Goal: Task Accomplishment & Management: Use online tool/utility

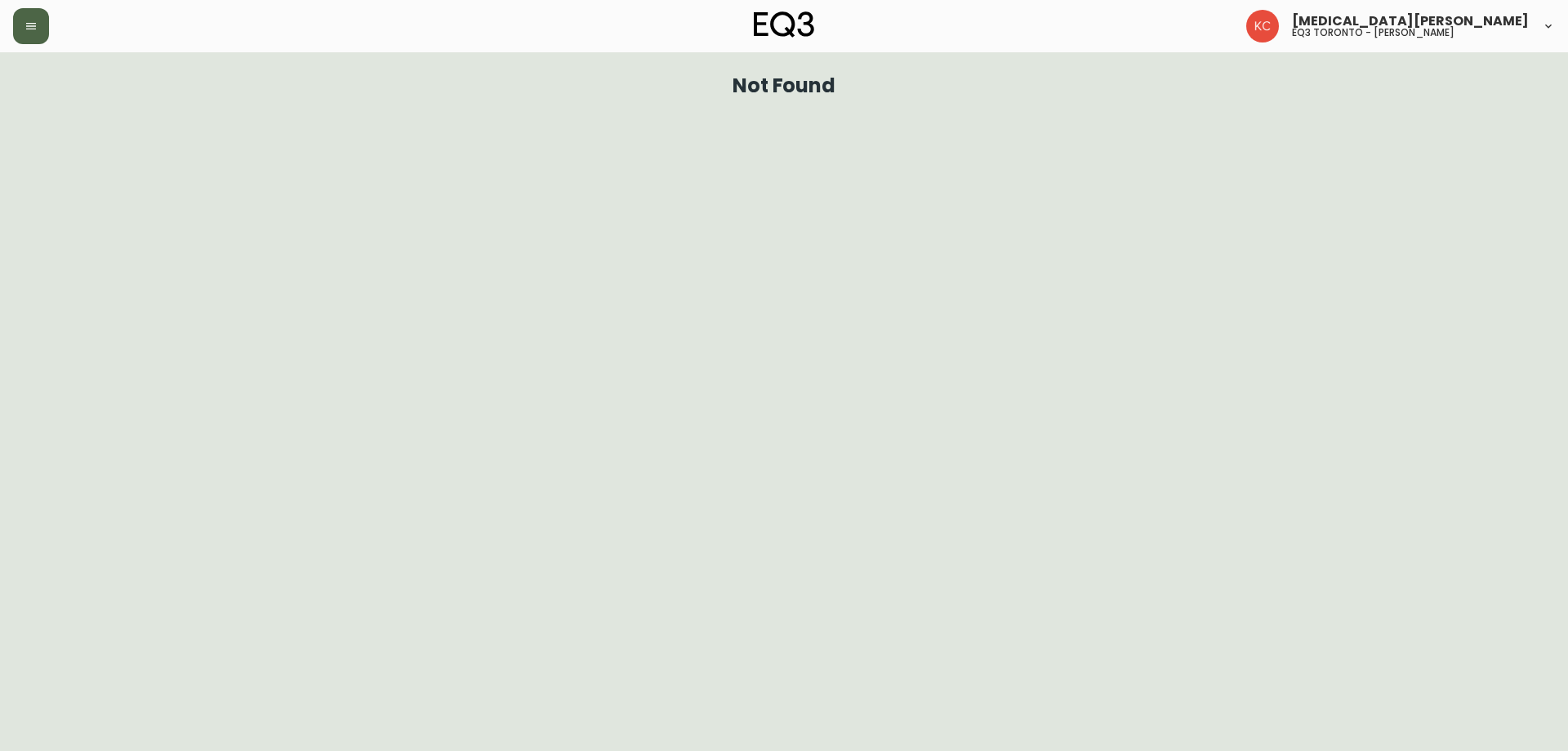
click at [25, 25] on button "button" at bounding box center [31, 26] width 36 height 36
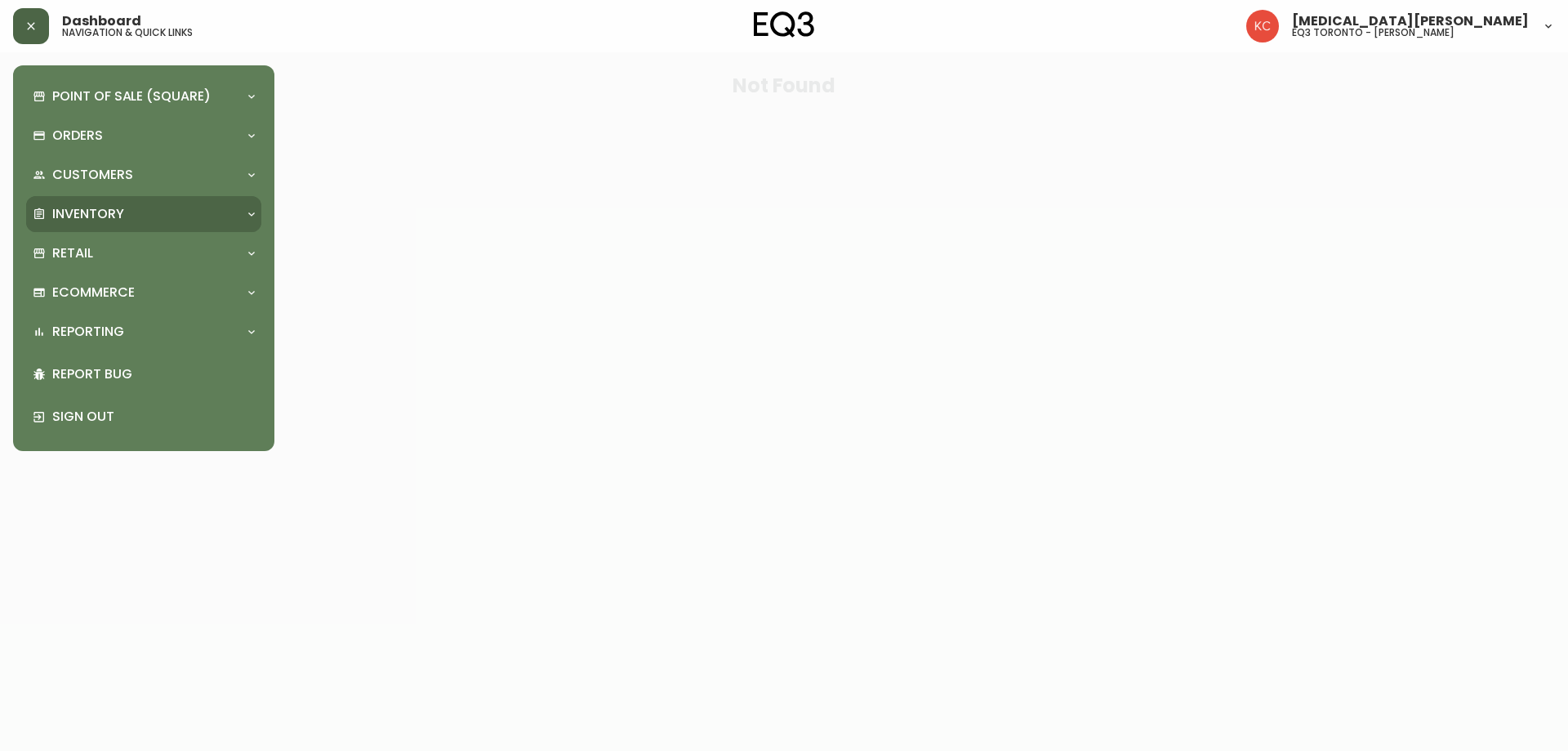
click at [74, 213] on p "Inventory" at bounding box center [89, 214] width 72 height 18
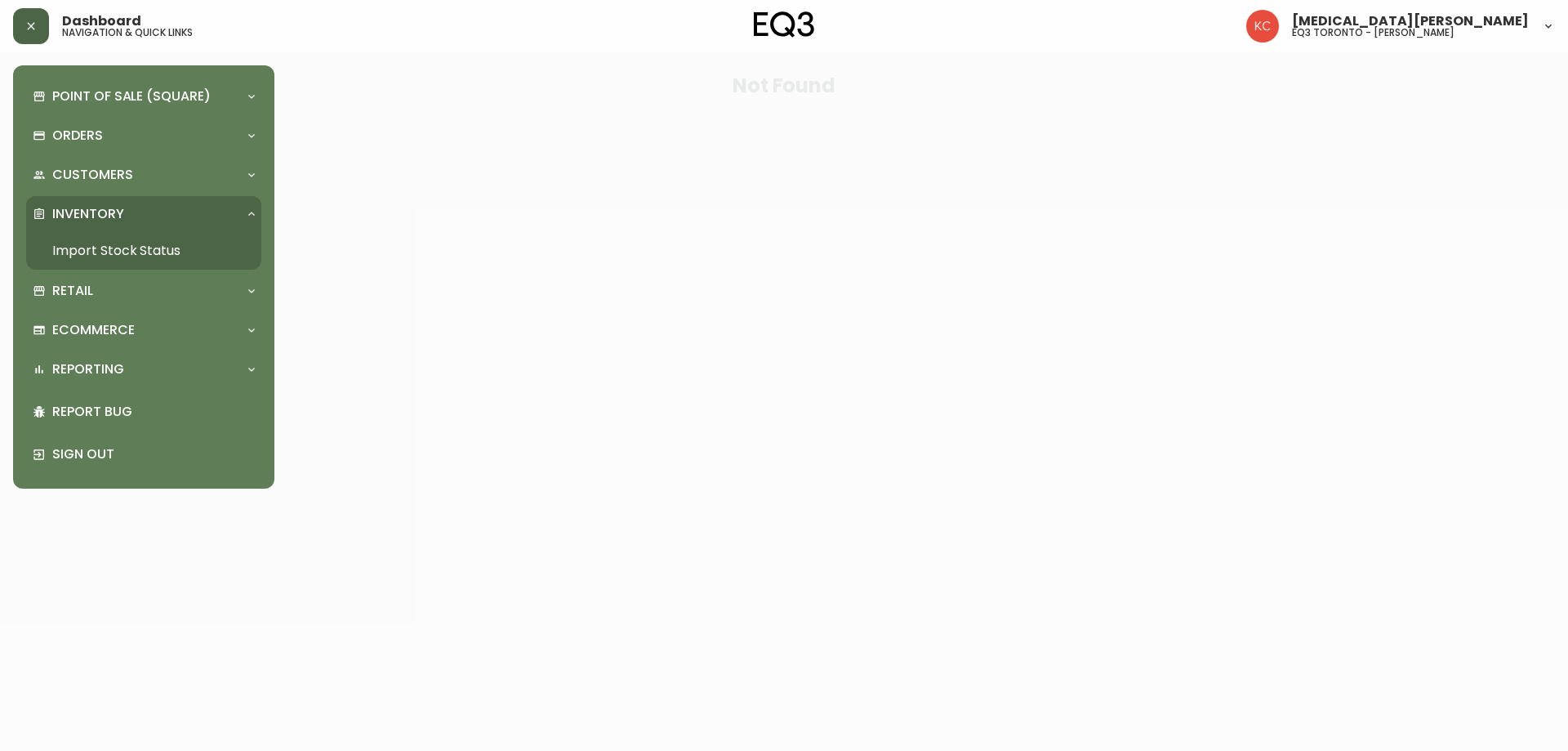
click at [100, 244] on link "Import Stock Status" at bounding box center [143, 251] width 235 height 38
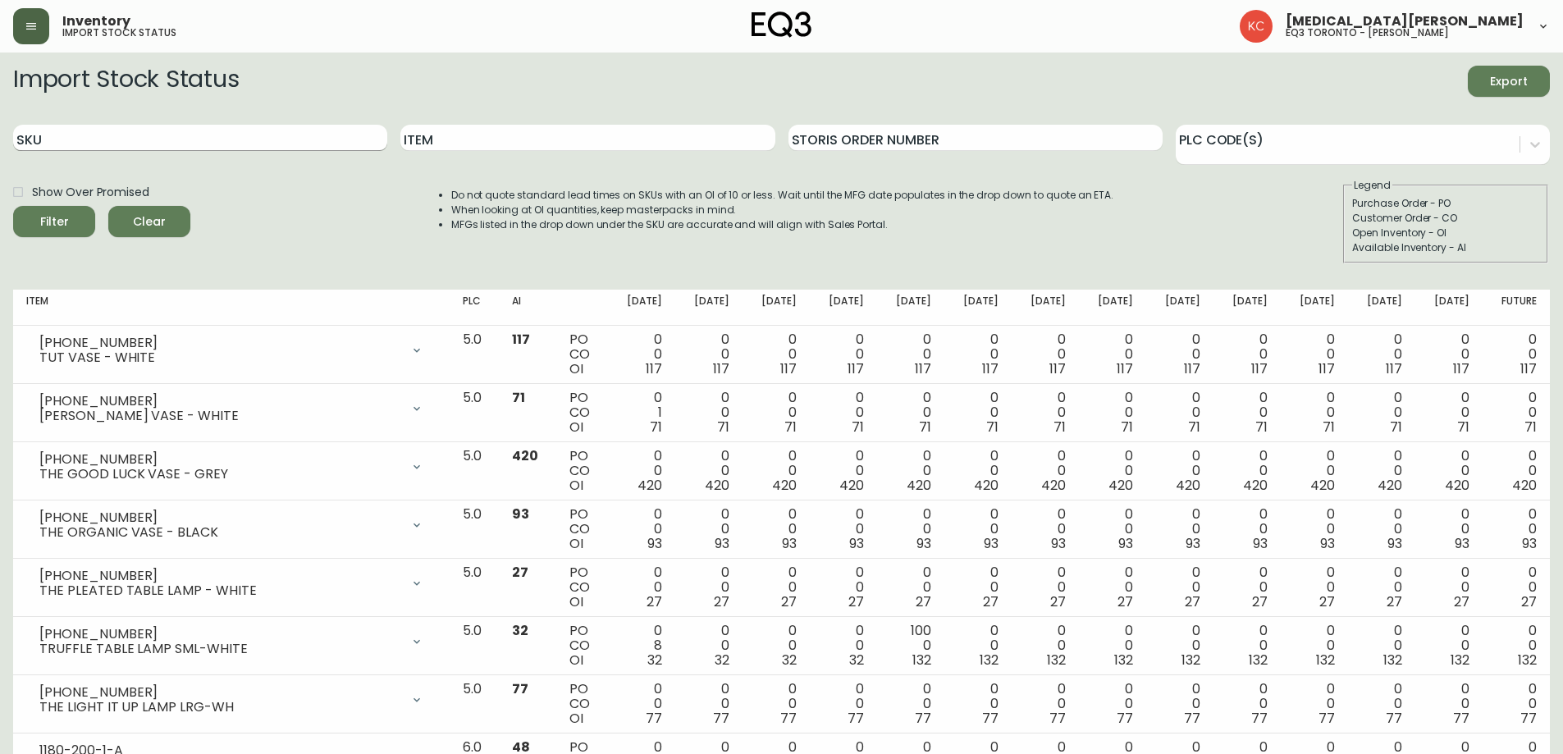
click at [240, 139] on input "SKU" at bounding box center [200, 138] width 374 height 26
paste input "[PHONE_NUMBER]"
click at [13, 206] on button "Filter" at bounding box center [54, 221] width 82 height 31
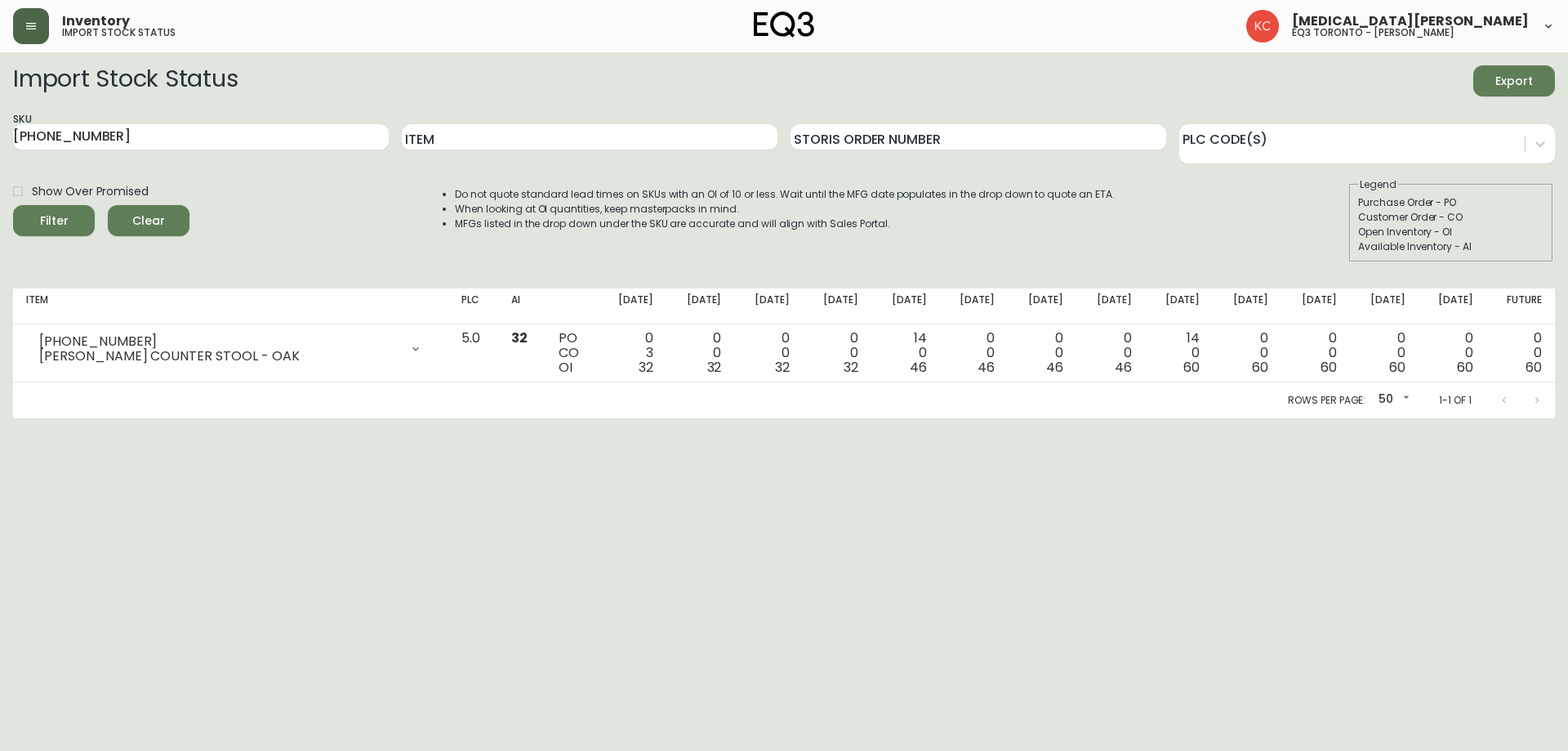
click at [166, 418] on html "Inventory import stock status [MEDICAL_DATA][PERSON_NAME] eq3 toronto - [PERSON…" at bounding box center [784, 209] width 1568 height 418
drag, startPoint x: 140, startPoint y: 120, endPoint x: 2, endPoint y: 138, distance: 139.2
click at [3, 139] on main "Import Stock Status Export SKU [PHONE_NUMBER] Item Storis Order Number PLC Code…" at bounding box center [784, 236] width 1568 height 367
click at [239, 129] on input "[PHONE_NUMBER]" at bounding box center [200, 137] width 375 height 26
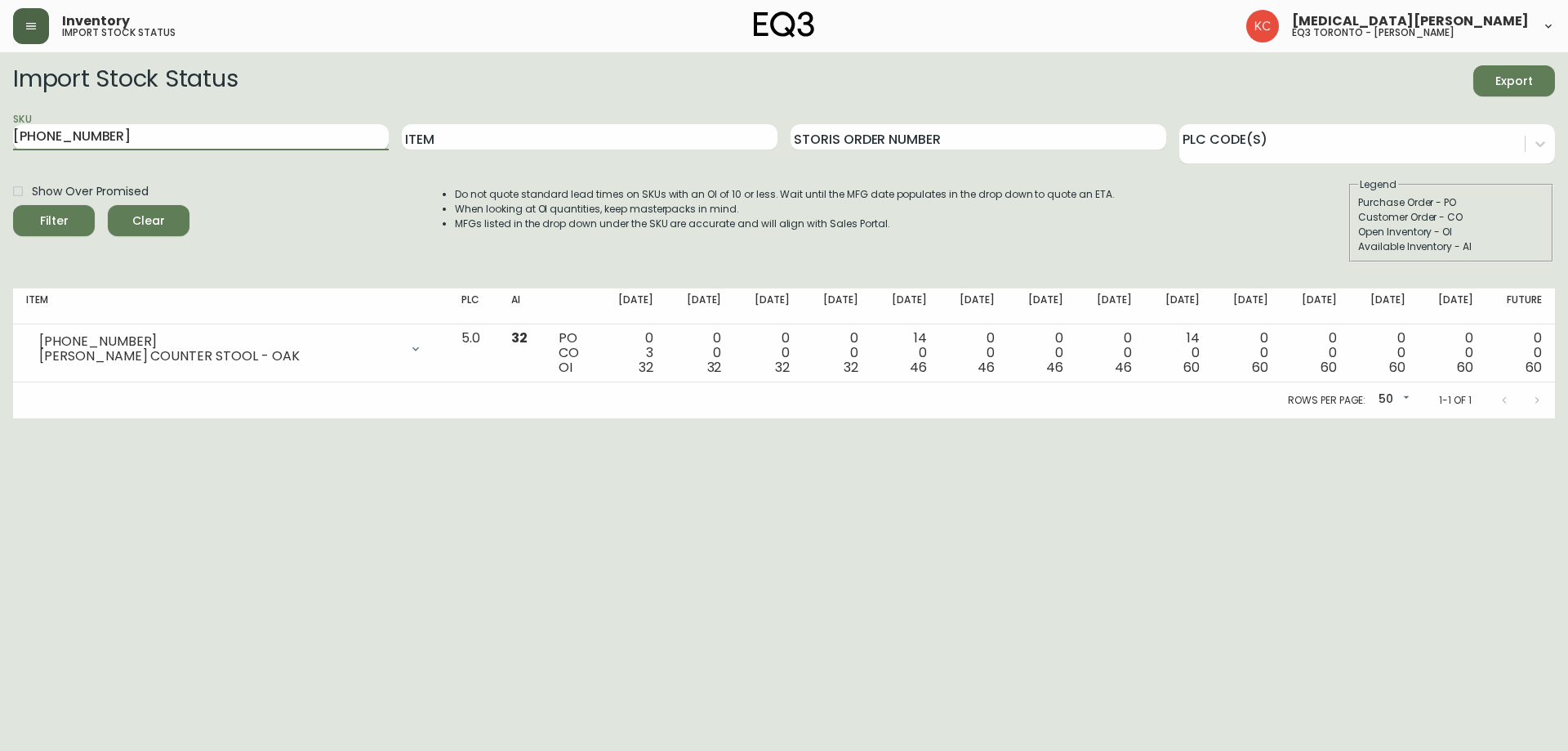
click at [239, 129] on input "[PHONE_NUMBER]" at bounding box center [200, 137] width 375 height 26
paste input "4"
click at [13, 205] on button "Filter" at bounding box center [54, 220] width 82 height 31
drag, startPoint x: 44, startPoint y: 129, endPoint x: 0, endPoint y: 93, distance: 56.9
click at [0, 96] on main "Import Stock Status Export SKU [PHONE_NUMBER] Item Storis Order Number PLC Code…" at bounding box center [784, 236] width 1568 height 367
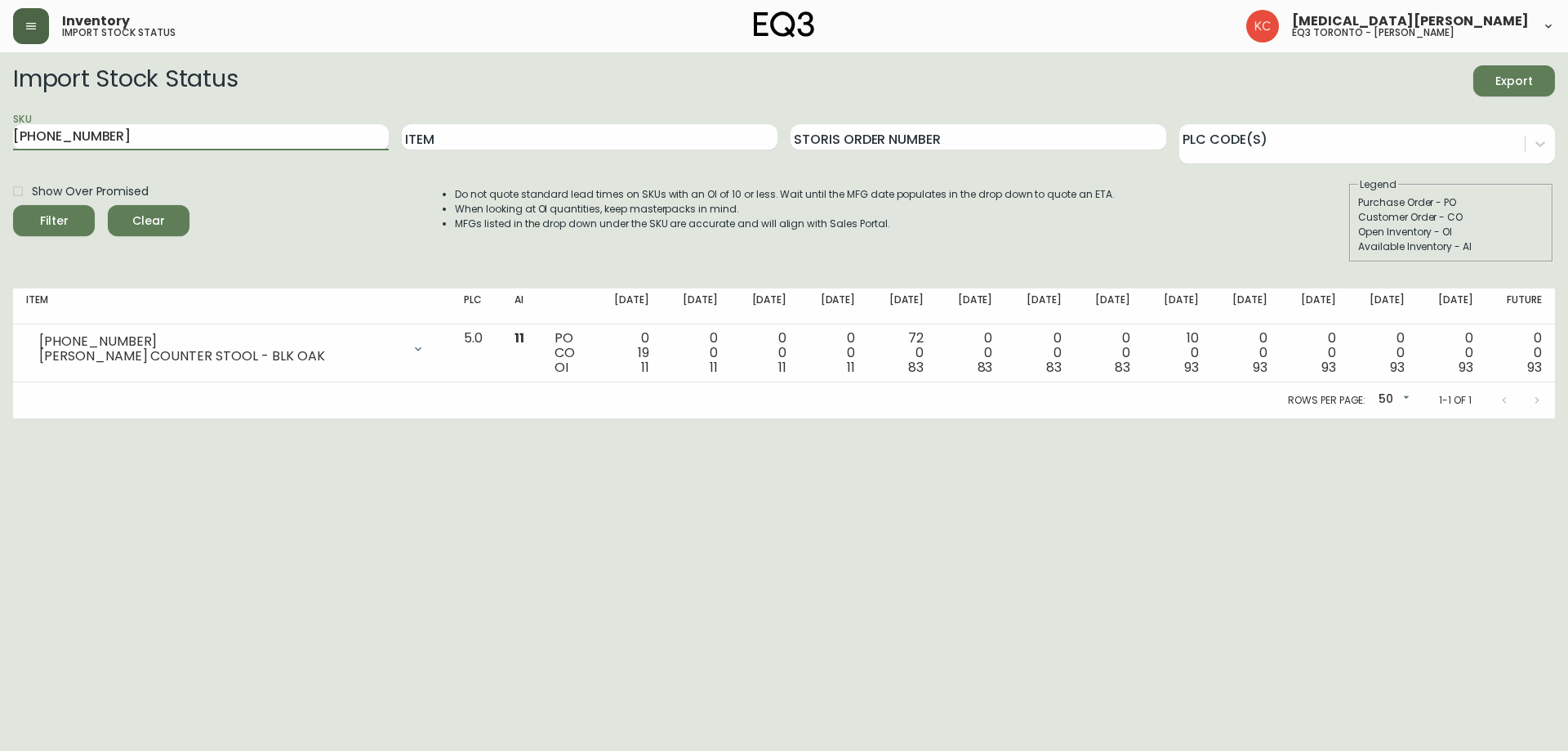
paste input "13"
type input "[PHONE_NUMBER]"
click at [13, 205] on button "Filter" at bounding box center [54, 220] width 82 height 31
click at [537, 418] on html "Inventory import stock status [MEDICAL_DATA][PERSON_NAME] eq3 toronto - [PERSON…" at bounding box center [784, 209] width 1568 height 418
click at [550, 418] on html "Inventory import stock status [MEDICAL_DATA][PERSON_NAME] eq3 toronto - [PERSON…" at bounding box center [784, 209] width 1568 height 418
